Goal: Navigation & Orientation: Find specific page/section

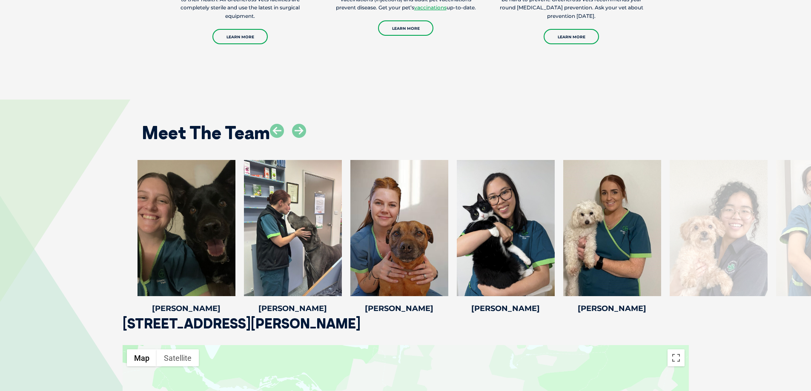
scroll to position [1277, 0]
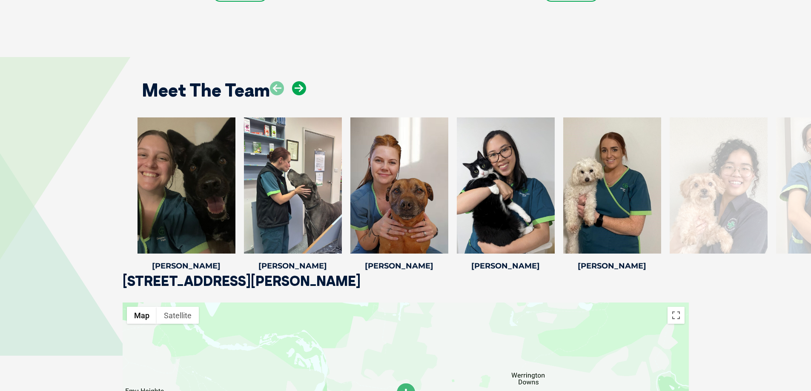
click at [296, 81] on icon at bounding box center [299, 88] width 14 height 14
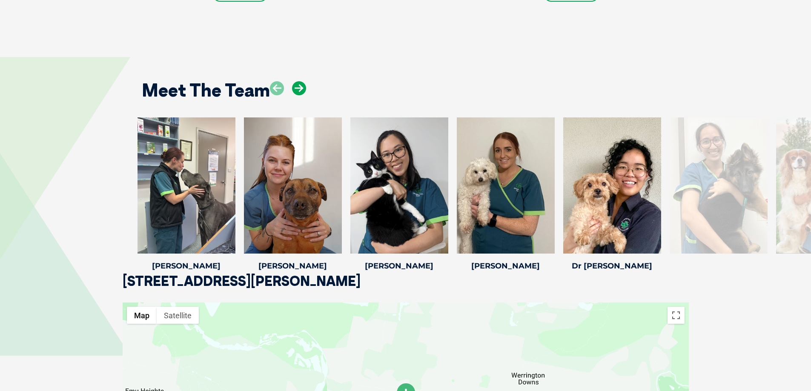
click at [296, 81] on icon at bounding box center [299, 88] width 14 height 14
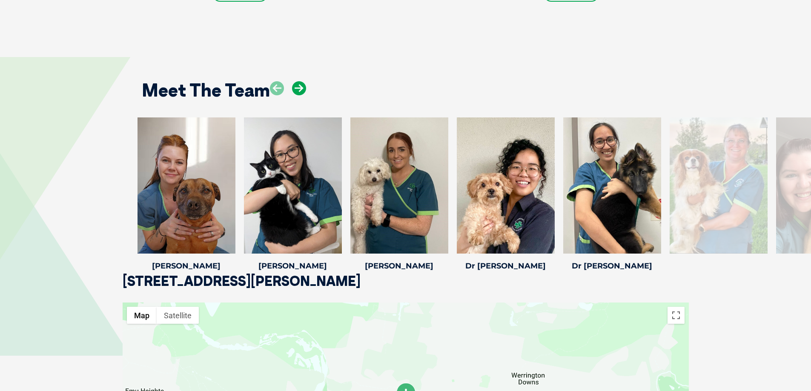
click at [296, 81] on icon at bounding box center [299, 88] width 14 height 14
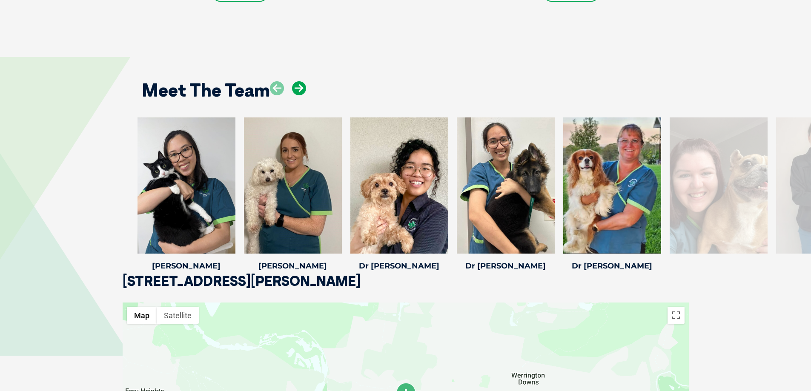
click at [296, 81] on icon at bounding box center [299, 88] width 14 height 14
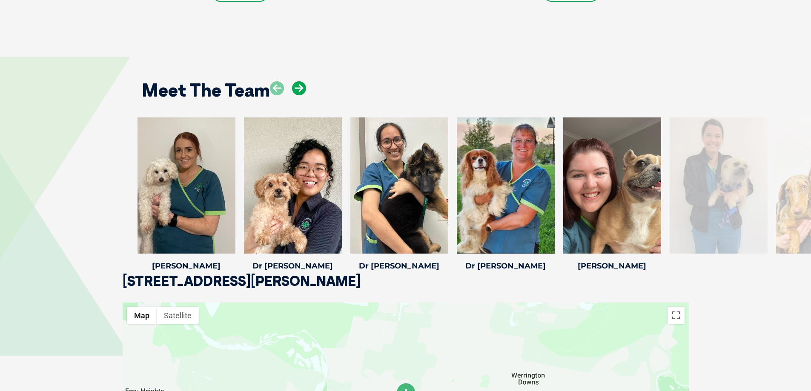
click at [296, 81] on icon at bounding box center [299, 88] width 14 height 14
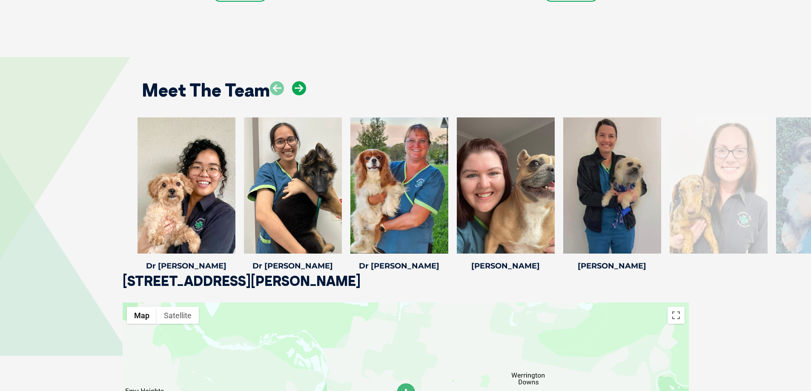
click at [296, 81] on icon at bounding box center [299, 88] width 14 height 14
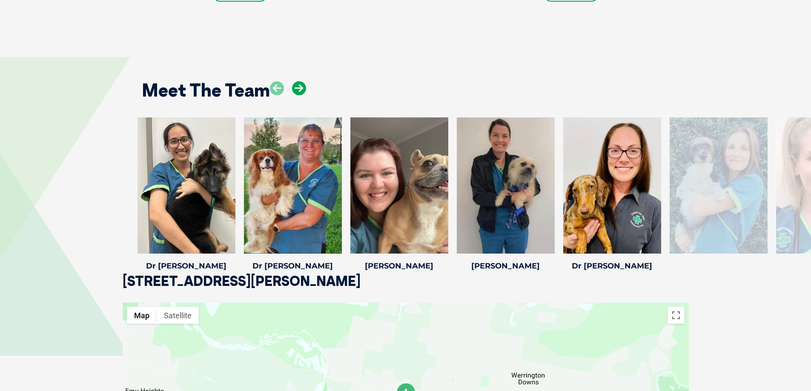
click at [296, 81] on icon at bounding box center [299, 88] width 14 height 14
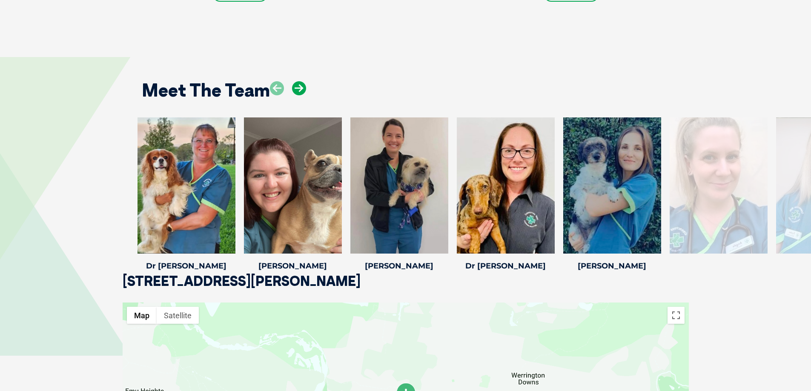
click at [296, 81] on icon at bounding box center [299, 88] width 14 height 14
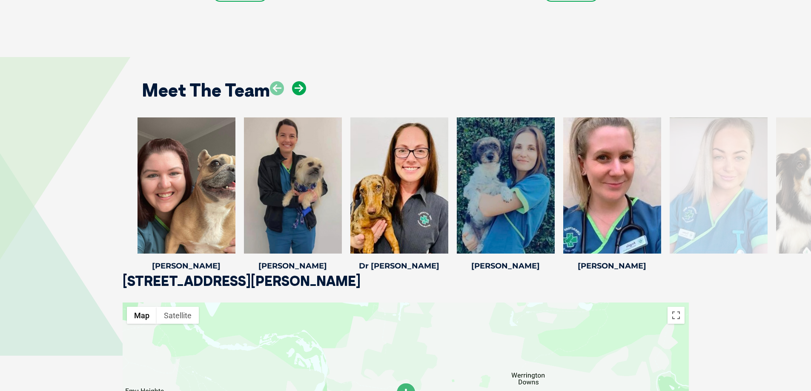
click at [296, 81] on icon at bounding box center [299, 88] width 14 height 14
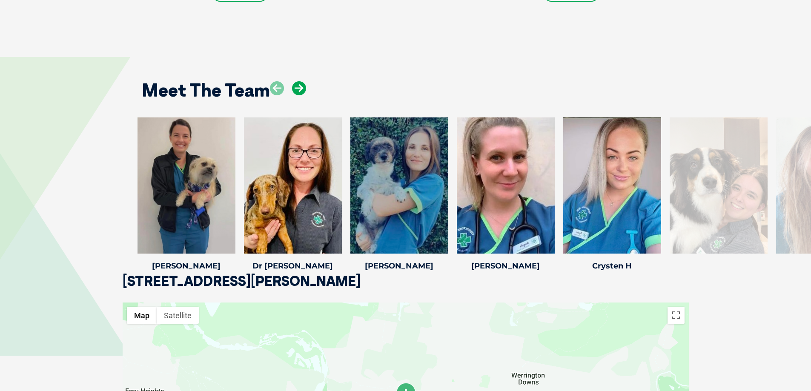
click at [296, 81] on icon at bounding box center [299, 88] width 14 height 14
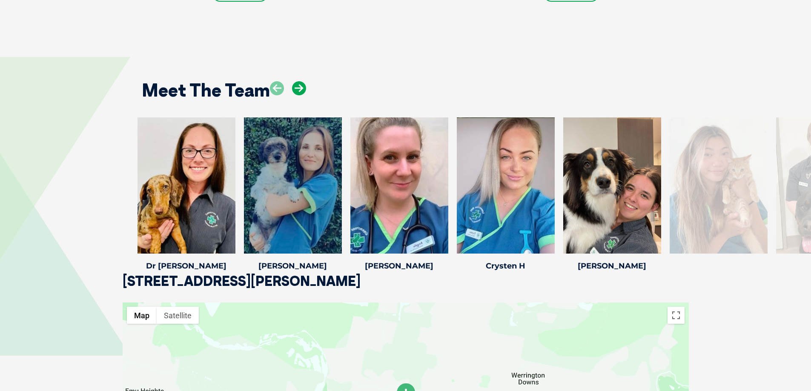
click at [296, 81] on icon at bounding box center [299, 88] width 14 height 14
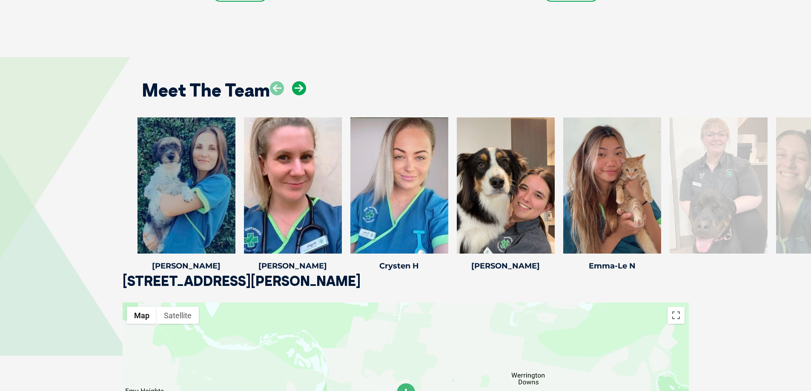
click at [296, 81] on icon at bounding box center [299, 88] width 14 height 14
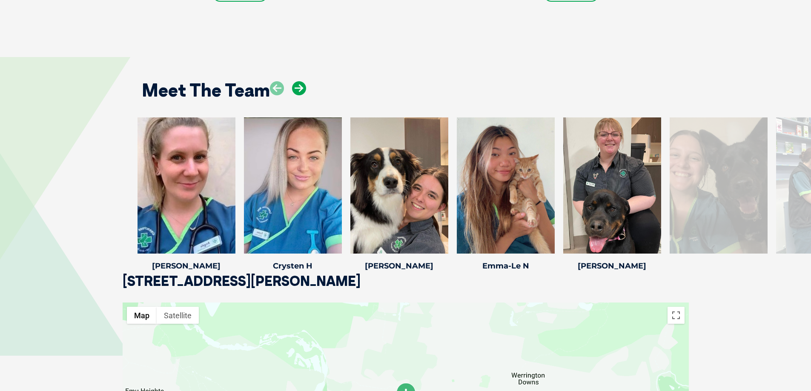
click at [296, 81] on icon at bounding box center [299, 88] width 14 height 14
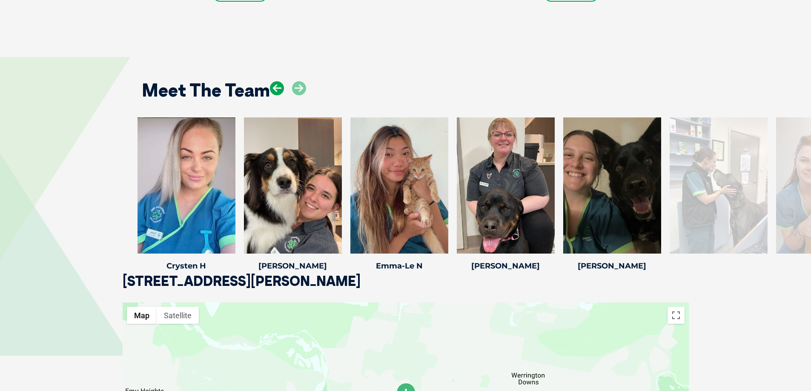
click at [281, 81] on icon at bounding box center [277, 88] width 14 height 14
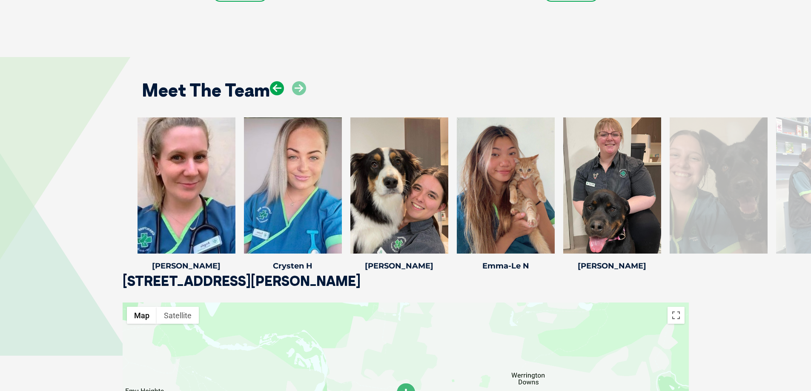
click at [281, 81] on icon at bounding box center [277, 88] width 14 height 14
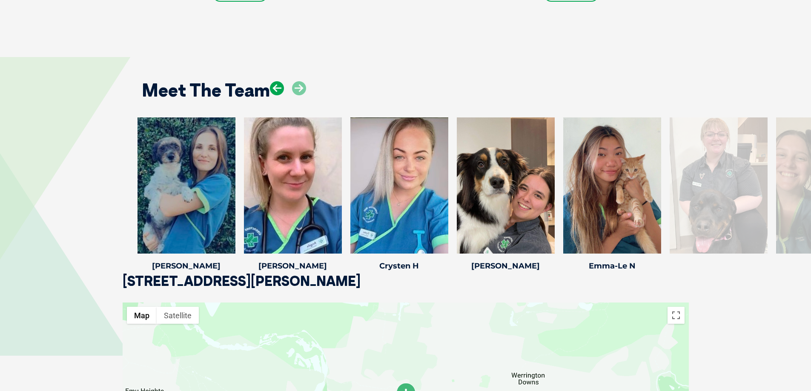
click at [281, 81] on icon at bounding box center [277, 88] width 14 height 14
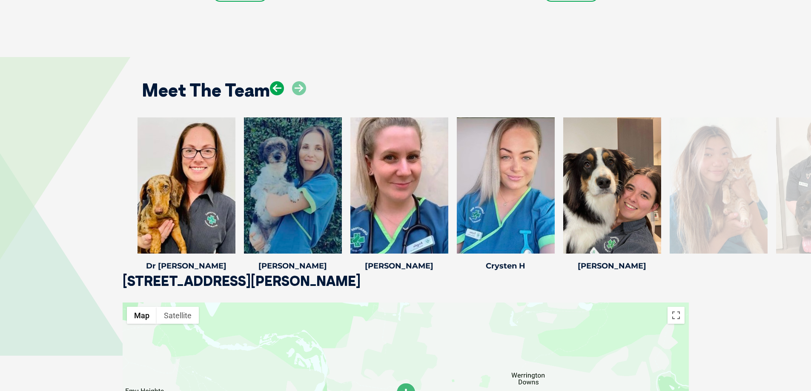
click at [281, 81] on icon at bounding box center [277, 88] width 14 height 14
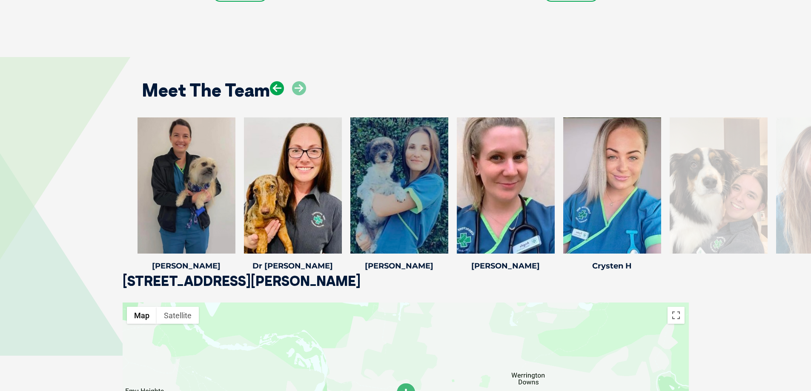
click at [281, 81] on icon at bounding box center [277, 88] width 14 height 14
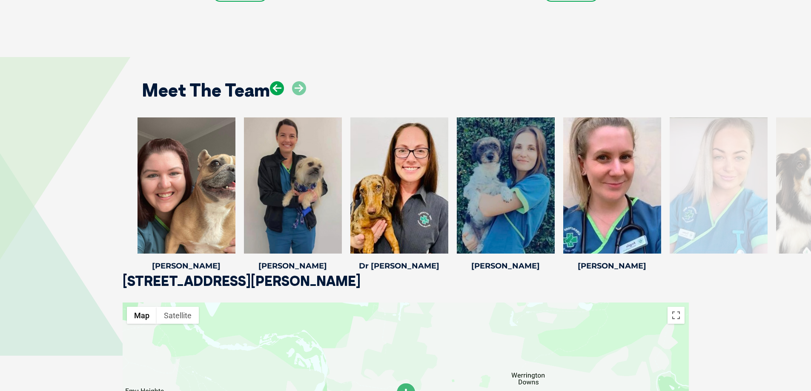
click at [281, 81] on icon at bounding box center [277, 88] width 14 height 14
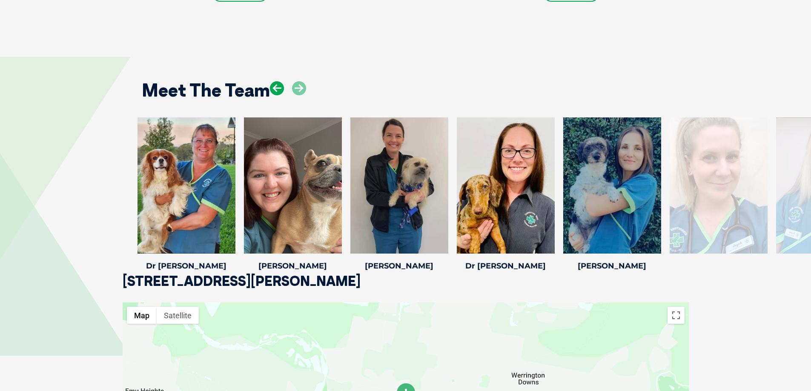
click at [281, 81] on icon at bounding box center [277, 88] width 14 height 14
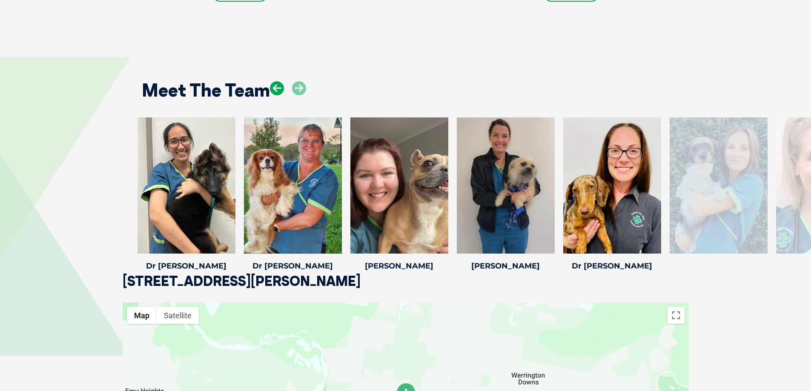
click at [281, 81] on icon at bounding box center [277, 88] width 14 height 14
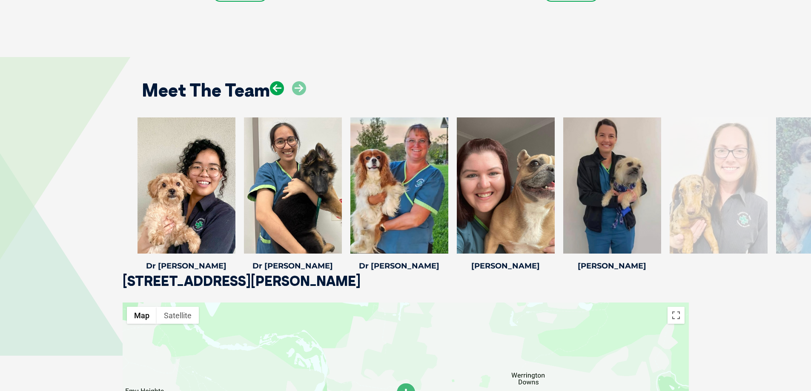
click at [281, 81] on icon at bounding box center [277, 88] width 14 height 14
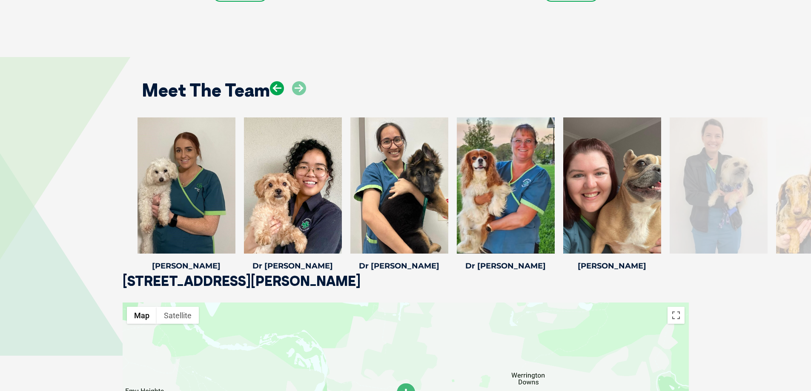
click at [281, 81] on icon at bounding box center [277, 88] width 14 height 14
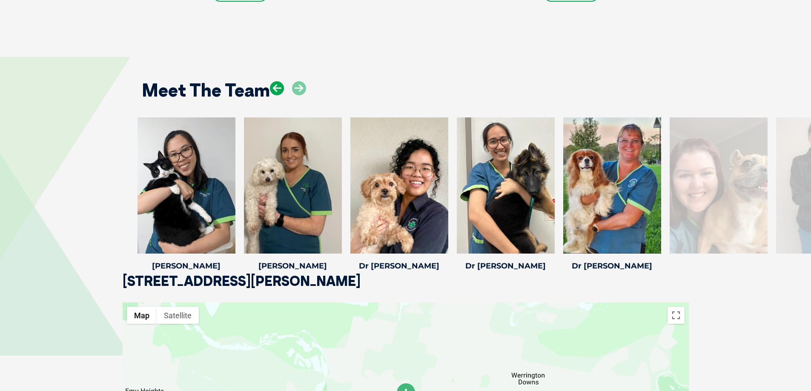
click at [281, 81] on icon at bounding box center [277, 88] width 14 height 14
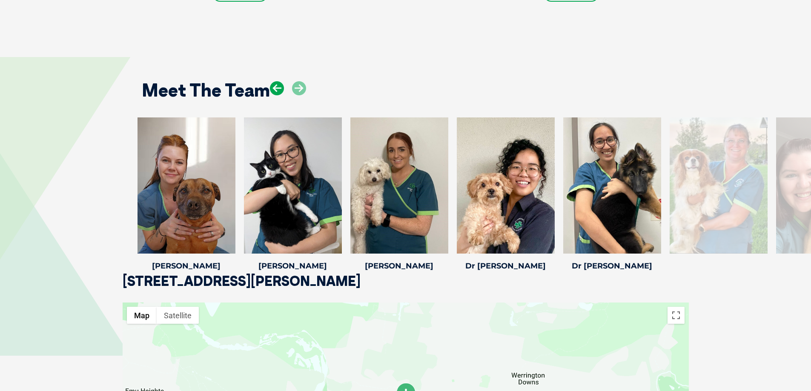
click at [281, 81] on icon at bounding box center [277, 88] width 14 height 14
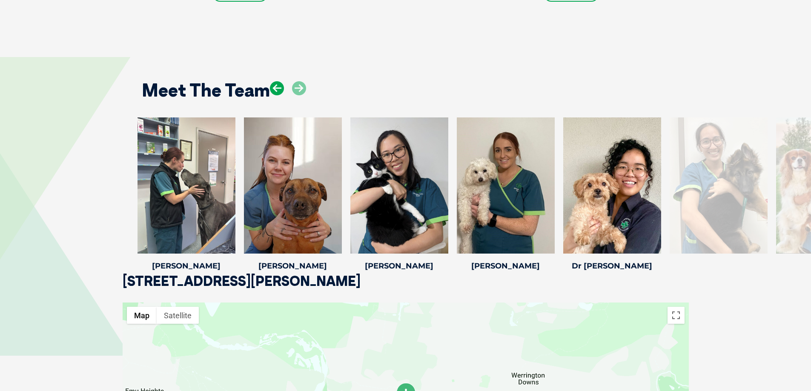
click at [281, 81] on icon at bounding box center [277, 88] width 14 height 14
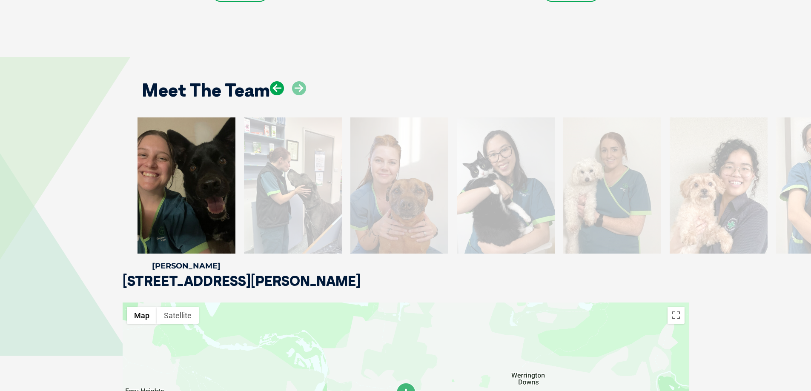
click at [281, 81] on icon at bounding box center [277, 88] width 14 height 14
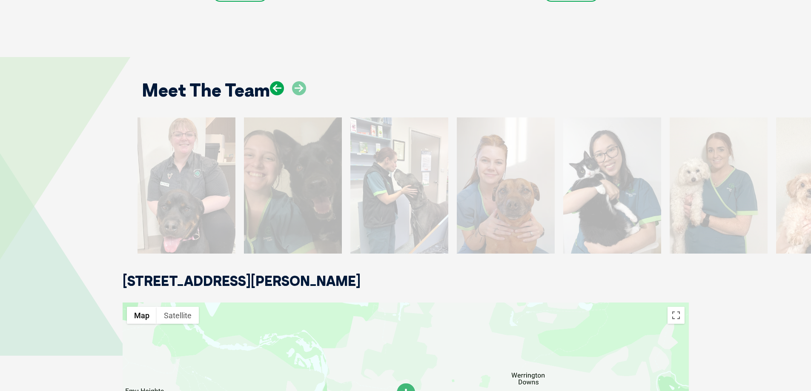
click at [281, 81] on icon at bounding box center [277, 88] width 14 height 14
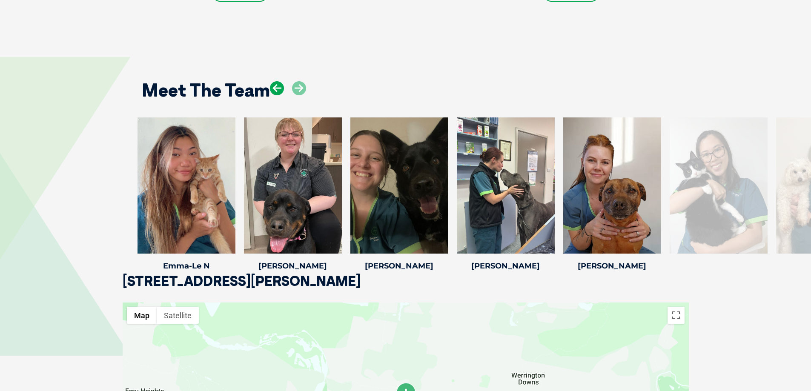
click at [281, 81] on icon at bounding box center [277, 88] width 14 height 14
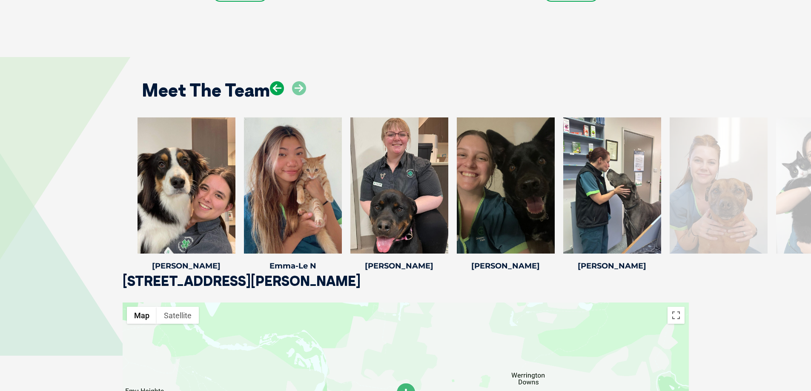
click at [281, 81] on icon at bounding box center [277, 88] width 14 height 14
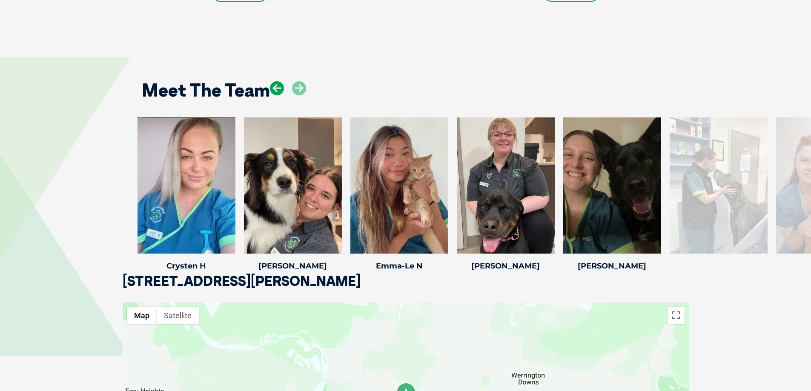
click at [281, 81] on icon at bounding box center [277, 88] width 14 height 14
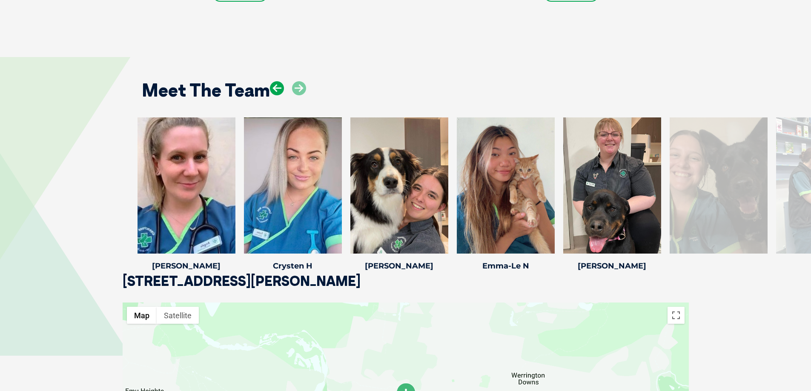
click at [281, 81] on icon at bounding box center [277, 88] width 14 height 14
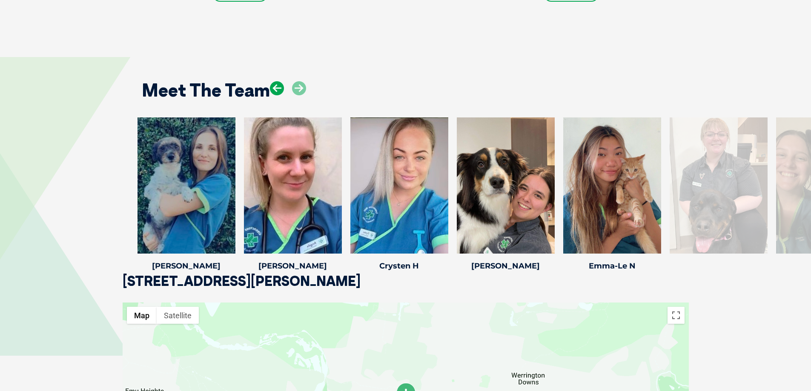
click at [281, 81] on icon at bounding box center [277, 88] width 14 height 14
